Goal: Information Seeking & Learning: Learn about a topic

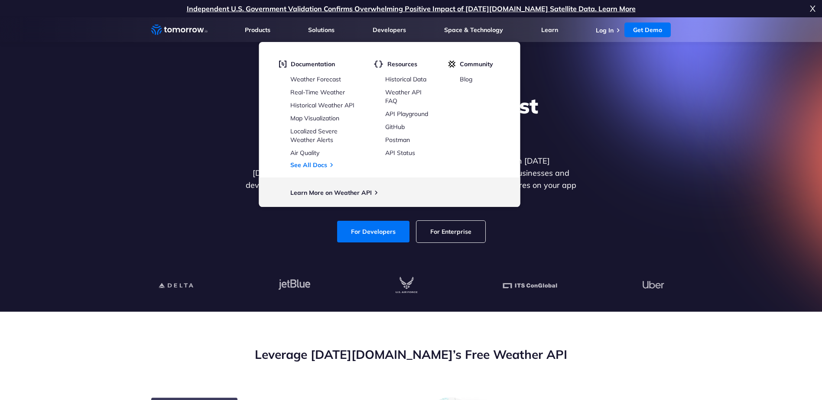
click at [377, 34] on li "Developers Developers Documentation Weather Forecast Real-Time Weather Historic…" at bounding box center [389, 29] width 33 height 25
click at [332, 78] on link "Weather Forecast" at bounding box center [315, 79] width 51 height 8
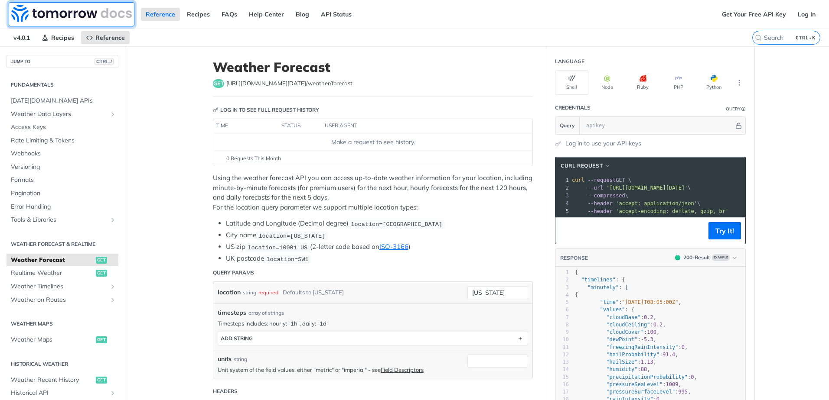
click at [79, 16] on img at bounding box center [71, 13] width 120 height 17
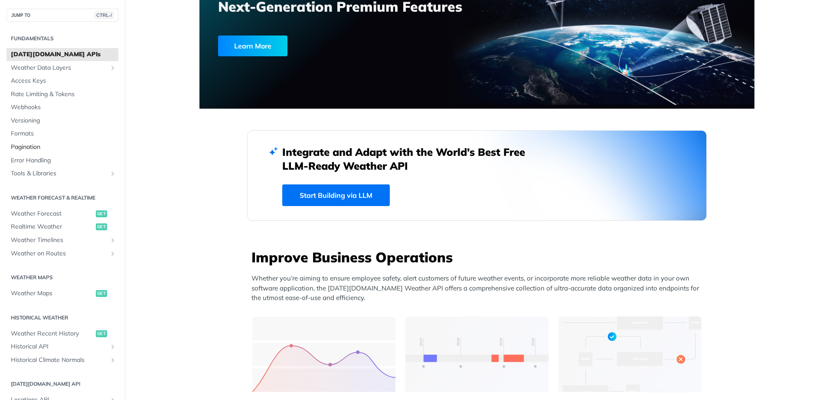
scroll to position [87, 0]
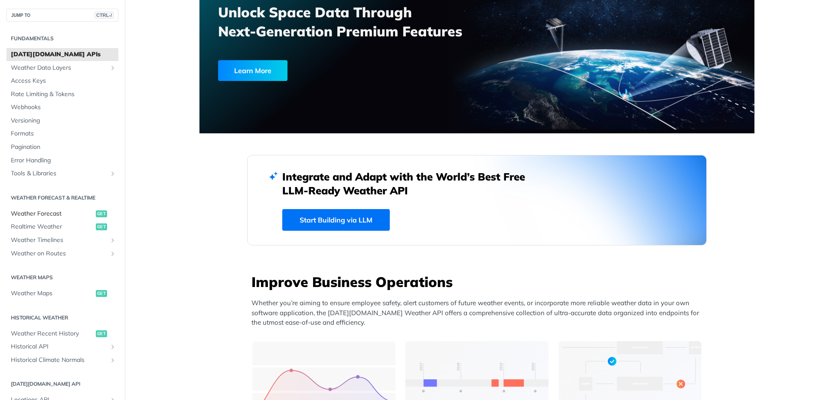
click at [51, 211] on span "Weather Forecast" at bounding box center [52, 214] width 83 height 9
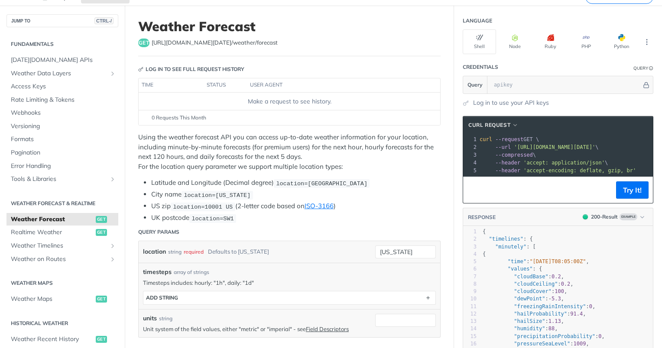
scroll to position [43, 0]
